Goal: Task Accomplishment & Management: Manage account settings

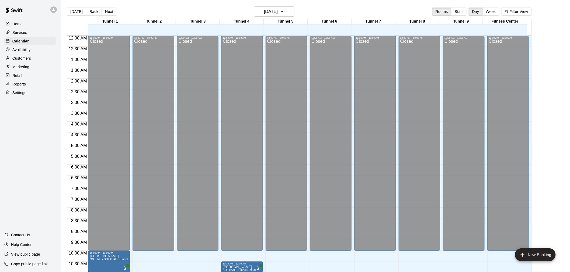
scroll to position [214, 0]
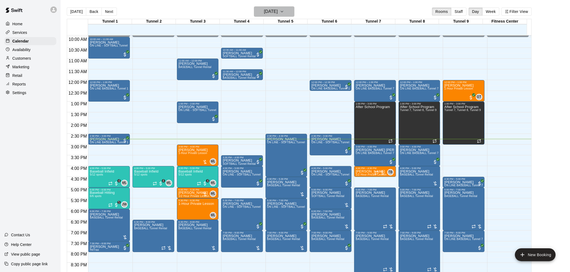
click at [278, 10] on h6 "[DATE]" at bounding box center [271, 12] width 14 height 8
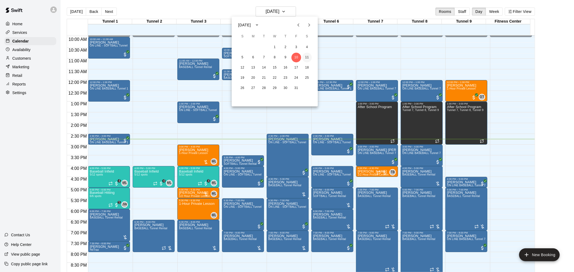
click at [307, 57] on button "11" at bounding box center [307, 58] width 10 height 10
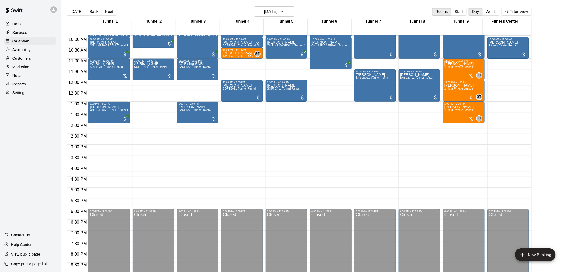
drag, startPoint x: 92, startPoint y: 10, endPoint x: 215, endPoint y: 87, distance: 145.4
click at [92, 10] on button "Back" at bounding box center [94, 12] width 16 height 8
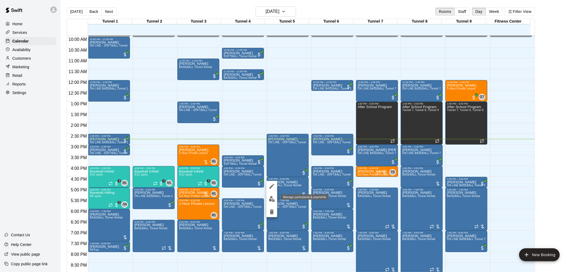
click at [272, 197] on img "edit" at bounding box center [272, 199] width 6 height 6
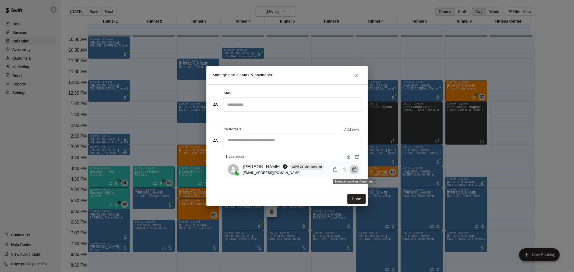
click at [356, 170] on icon "Manage bookings & payment" at bounding box center [354, 169] width 5 height 5
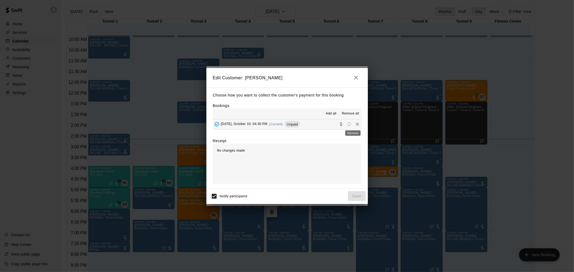
click at [355, 125] on icon "Remove" at bounding box center [357, 124] width 5 height 5
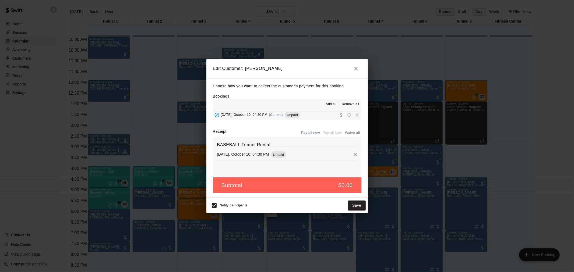
click at [354, 70] on icon "button" at bounding box center [356, 68] width 6 height 6
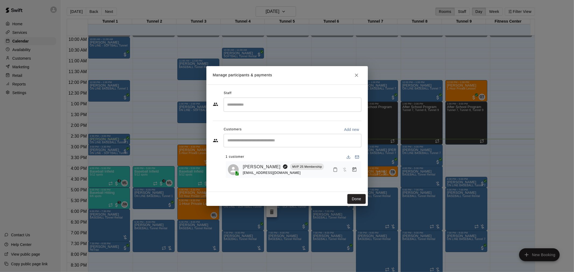
click at [353, 69] on h2 "Manage participants & payments" at bounding box center [287, 75] width 162 height 18
click at [356, 74] on icon "Close" at bounding box center [356, 75] width 3 height 3
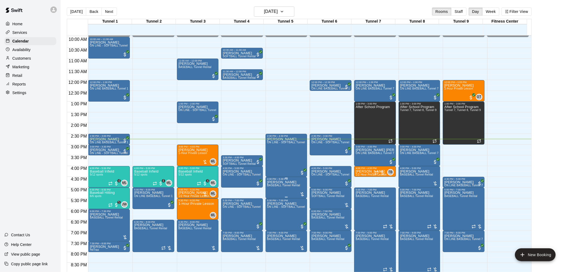
click at [292, 185] on span "BASEBALL Tunnel Rental" at bounding box center [283, 185] width 33 height 3
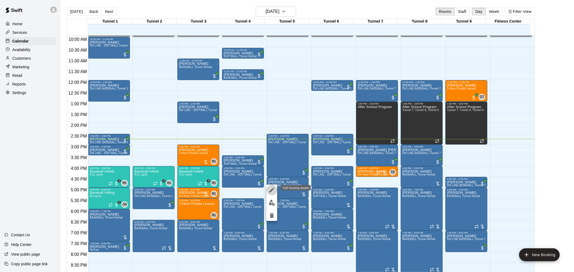
click at [273, 191] on icon "edit" at bounding box center [272, 190] width 6 height 6
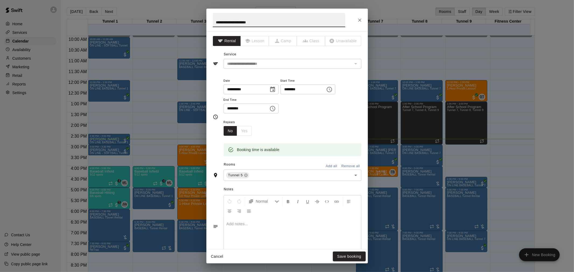
click at [234, 89] on input "**********" at bounding box center [244, 90] width 41 height 10
type input "**********"
click at [300, 89] on input "********" at bounding box center [301, 90] width 41 height 10
type input "********"
click at [234, 109] on input "********" at bounding box center [244, 109] width 41 height 10
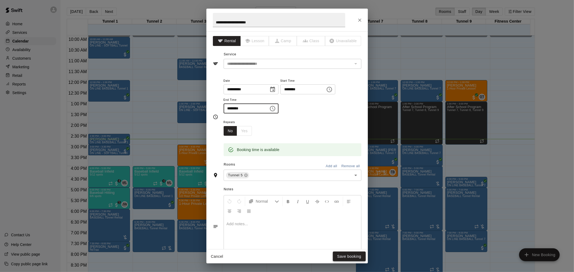
type input "********"
click at [343, 258] on button "Save booking" at bounding box center [349, 257] width 33 height 10
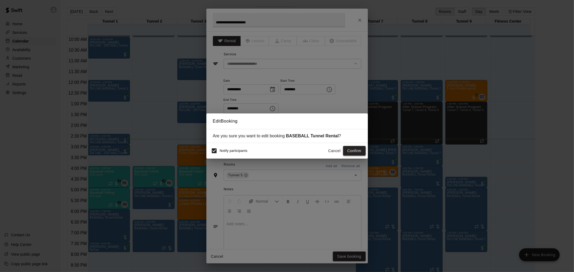
click at [359, 150] on button "Confirm" at bounding box center [354, 151] width 23 height 10
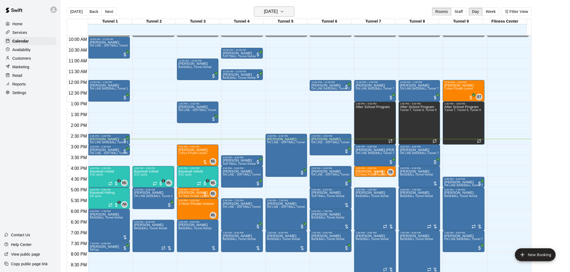
click at [268, 8] on h6 "[DATE]" at bounding box center [271, 12] width 14 height 8
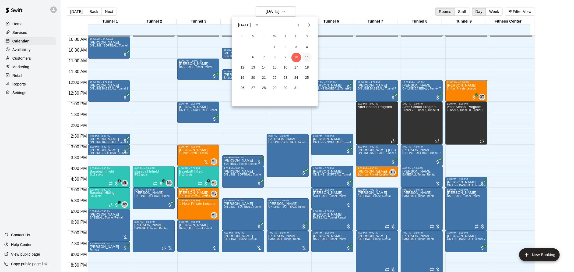
click at [304, 61] on button "11" at bounding box center [307, 58] width 10 height 10
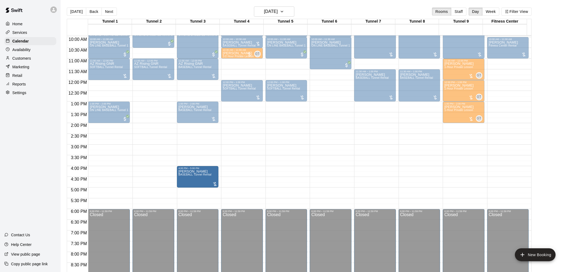
drag, startPoint x: 285, startPoint y: 174, endPoint x: 206, endPoint y: 176, distance: 78.4
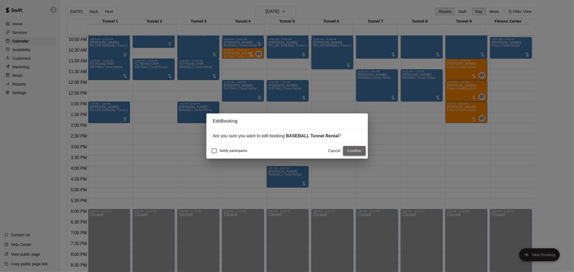
click at [348, 149] on button "Confirm" at bounding box center [354, 151] width 23 height 10
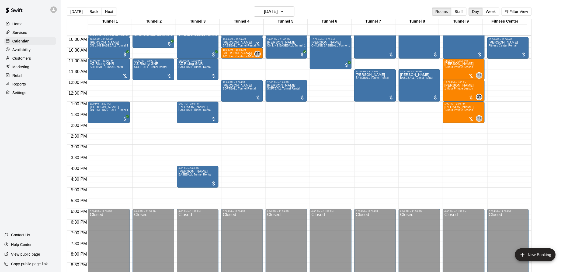
click at [74, 12] on button "[DATE]" at bounding box center [76, 12] width 19 height 8
click at [28, 58] on p "Customers" at bounding box center [21, 58] width 19 height 5
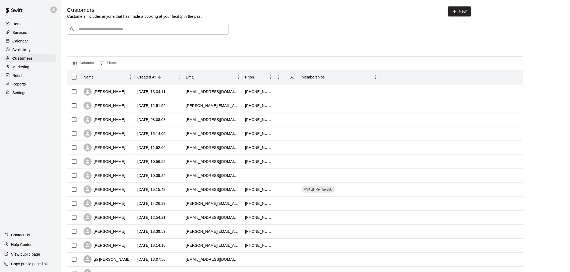
click at [150, 35] on div "​ ​" at bounding box center [148, 29] width 162 height 11
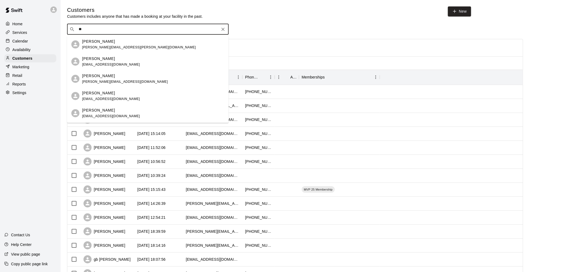
type input "*"
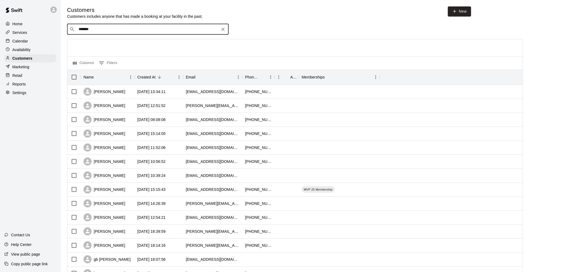
click at [84, 28] on input "*******" at bounding box center [147, 29] width 141 height 5
type input "********"
click at [122, 41] on p "Cage Pass Membership" at bounding box center [136, 41] width 34 height 5
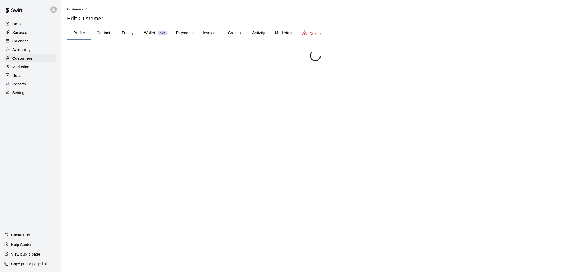
scroll to position [17, 0]
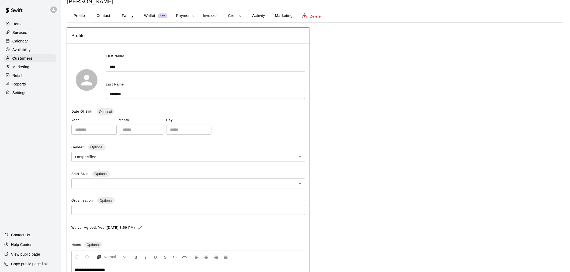
click at [240, 15] on button "Credits" at bounding box center [234, 15] width 24 height 13
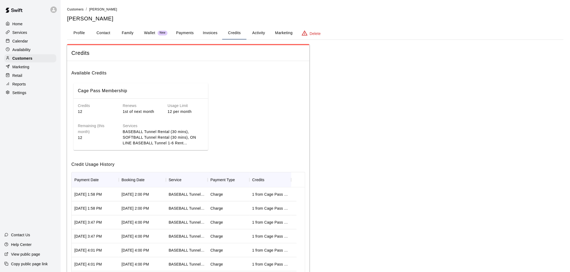
click at [253, 29] on button "Activity" at bounding box center [258, 33] width 24 height 13
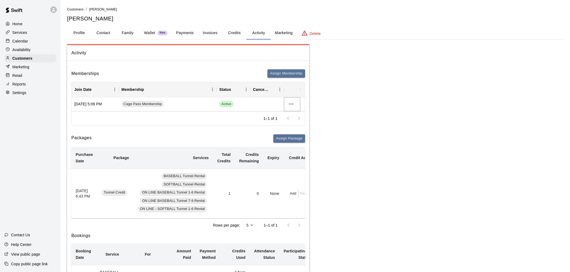
click at [292, 104] on icon "more actions" at bounding box center [291, 104] width 6 height 6
click at [297, 122] on li "Cancel" at bounding box center [301, 124] width 30 height 9
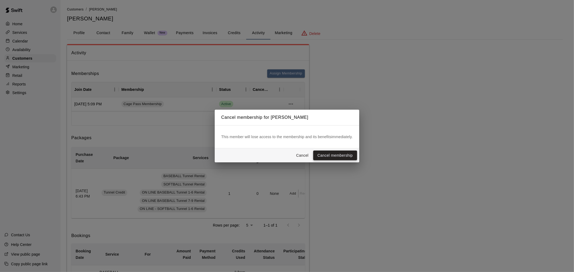
click at [336, 156] on button "Cancel membership" at bounding box center [335, 156] width 44 height 10
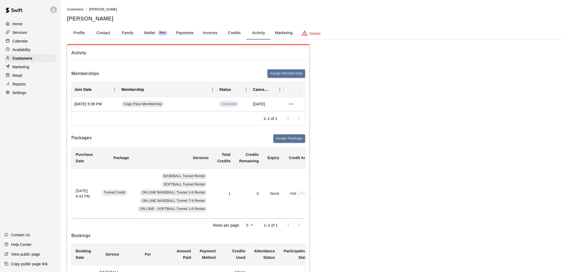
click at [25, 44] on p "Calendar" at bounding box center [20, 40] width 16 height 5
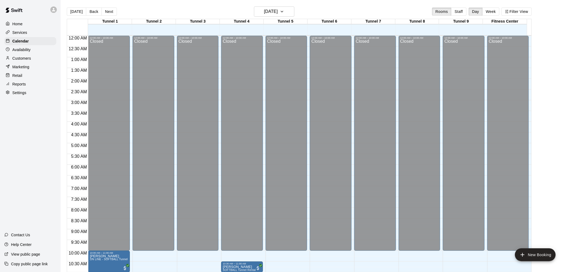
scroll to position [258, 0]
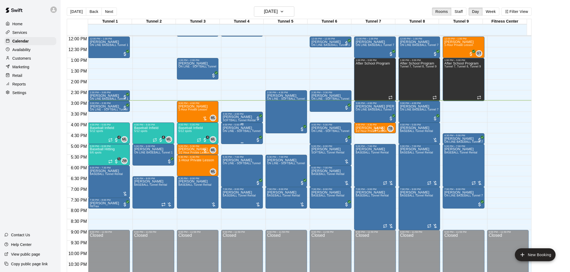
click at [237, 134] on div "[PERSON_NAME] ON LINE - SOFTBALL Tunnel 1-6 Rental" at bounding box center [242, 262] width 38 height 272
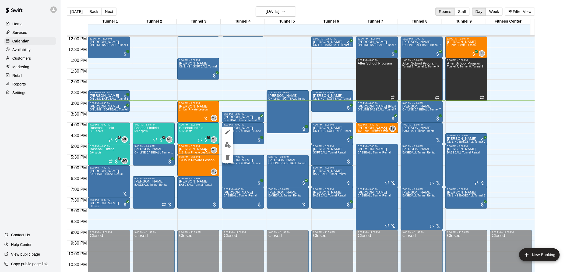
click at [18, 163] on div at bounding box center [287, 136] width 574 height 272
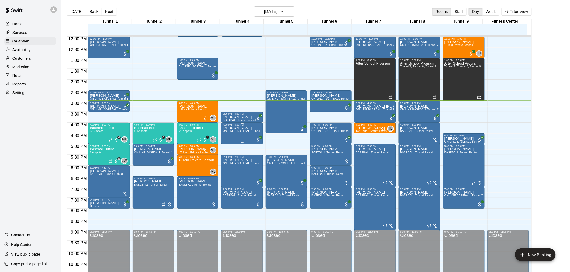
click at [233, 133] on div "[PERSON_NAME] ON LINE - SOFTBALL Tunnel 1-6 Rental" at bounding box center [242, 262] width 38 height 272
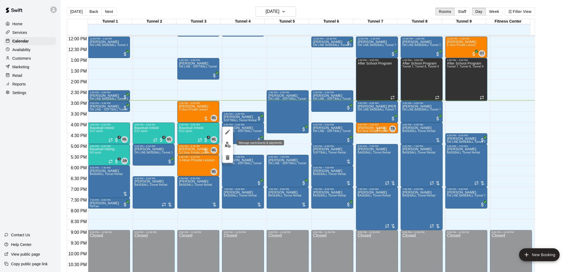
click at [228, 145] on img "edit" at bounding box center [228, 145] width 6 height 6
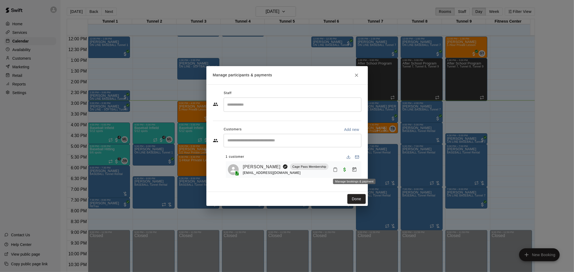
click at [352, 167] on icon "Manage bookings & payment" at bounding box center [354, 169] width 5 height 5
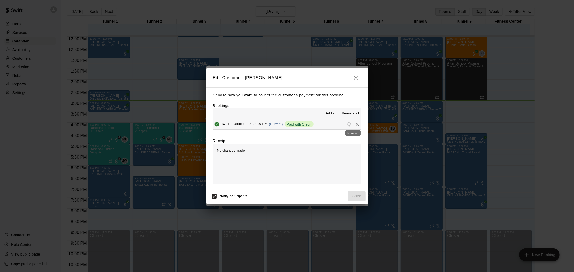
click at [355, 125] on icon "Remove" at bounding box center [357, 124] width 5 height 5
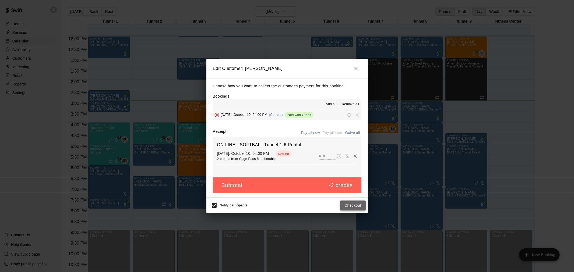
click at [351, 205] on button "Checkout" at bounding box center [352, 206] width 25 height 10
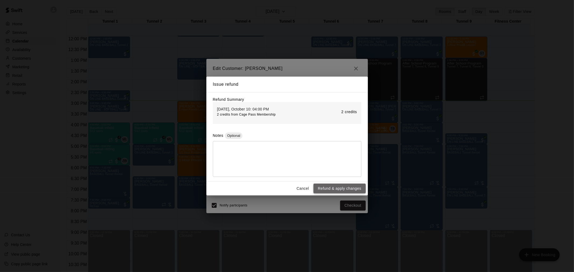
click at [343, 190] on button "Refund & apply changes" at bounding box center [340, 189] width 52 height 10
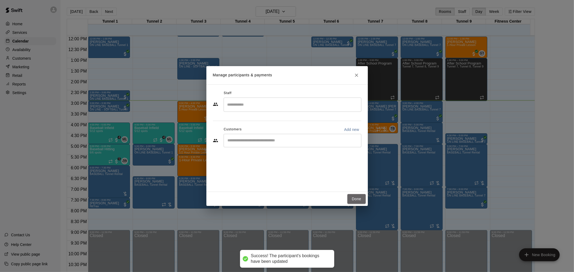
drag, startPoint x: 363, startPoint y: 200, endPoint x: 306, endPoint y: 174, distance: 63.5
click at [363, 201] on button "Done" at bounding box center [357, 199] width 18 height 10
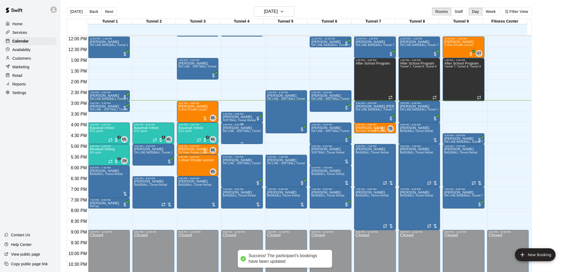
click at [250, 133] on span "ON LINE - SOFTBALL Tunnel 1-6 Rental" at bounding box center [249, 131] width 52 height 3
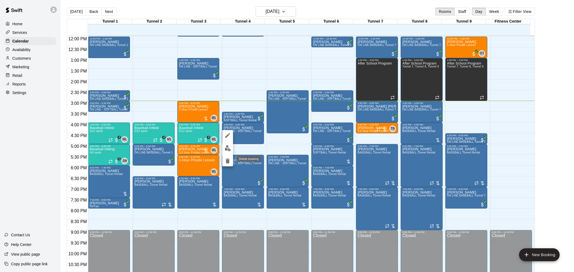
click at [229, 160] on icon "delete" at bounding box center [228, 161] width 4 height 5
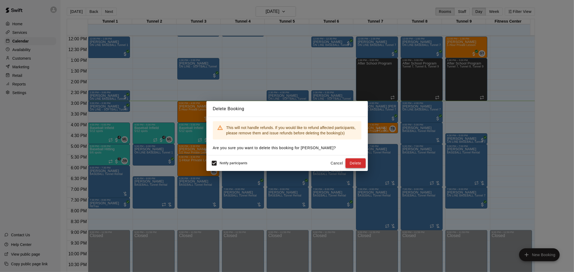
click at [359, 164] on button "Delete" at bounding box center [356, 164] width 20 height 10
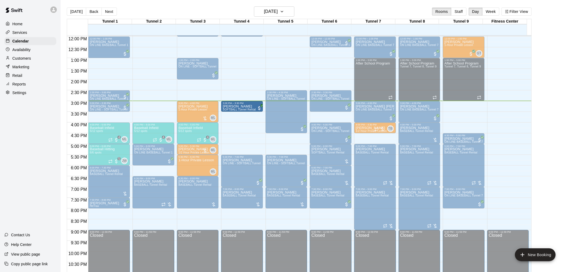
drag, startPoint x: 241, startPoint y: 118, endPoint x: 240, endPoint y: 111, distance: 7.8
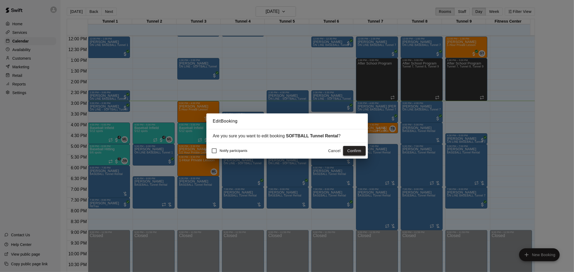
click at [355, 152] on button "Confirm" at bounding box center [354, 151] width 23 height 10
